Goal: Find specific page/section: Find specific page/section

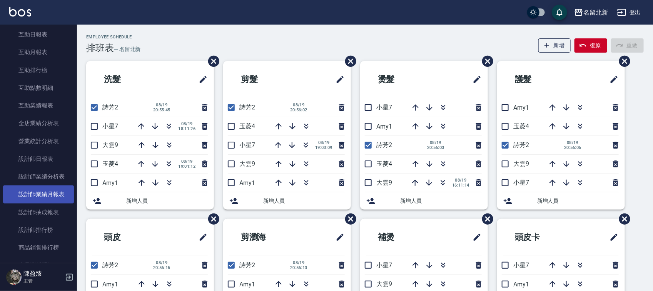
scroll to position [336, 0]
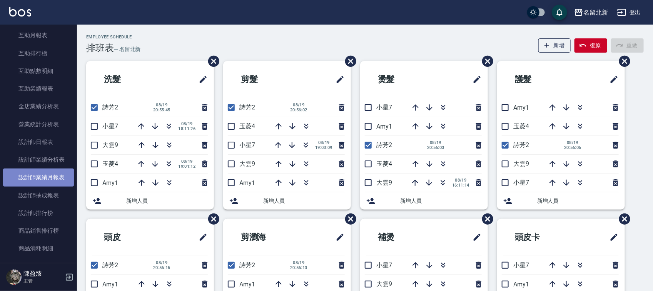
click at [56, 175] on link "設計師業績月報表" at bounding box center [38, 178] width 71 height 18
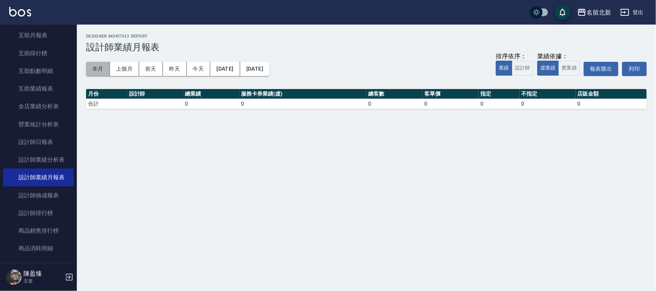
click at [101, 69] on button "本月" at bounding box center [98, 69] width 24 height 14
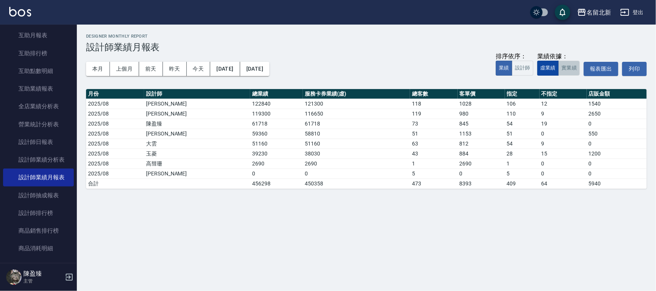
click at [559, 70] on button "實業績" at bounding box center [570, 68] width 22 height 15
click at [554, 66] on button "虛業績" at bounding box center [549, 68] width 22 height 15
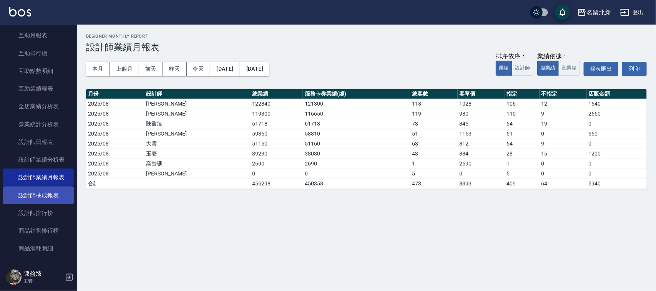
click at [49, 195] on link "設計師抽成報表" at bounding box center [38, 196] width 71 height 18
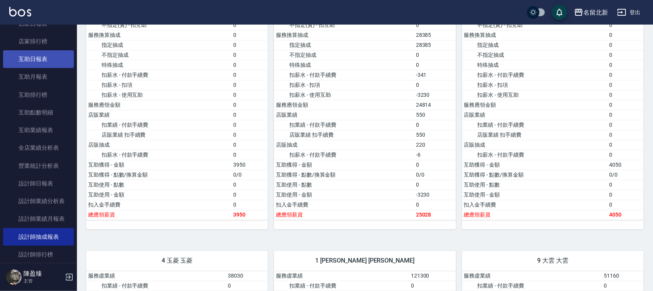
scroll to position [144, 0]
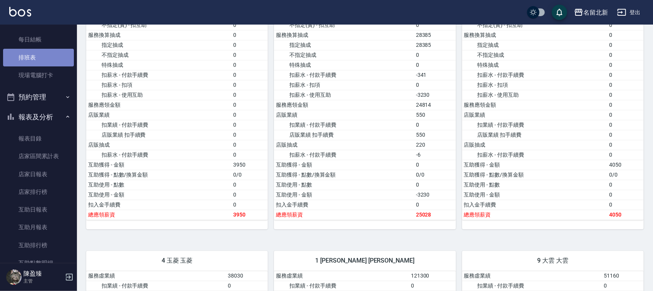
click at [53, 60] on link "排班表" at bounding box center [38, 58] width 71 height 18
